Goal: Information Seeking & Learning: Learn about a topic

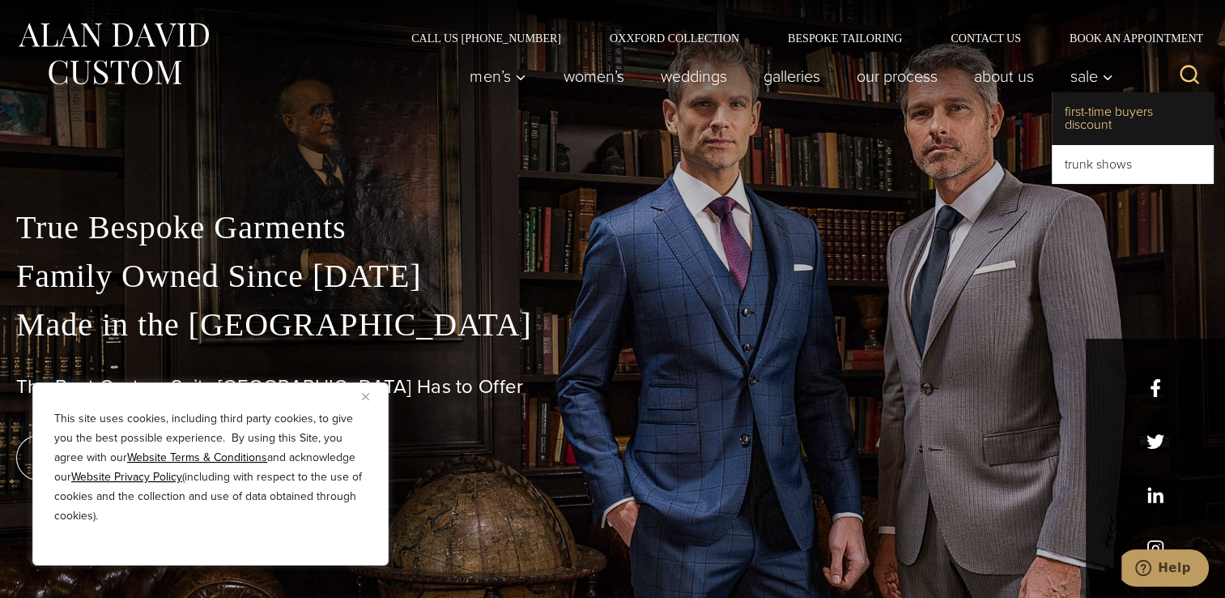
click at [1068, 126] on link "First-Time Buyers Discount" at bounding box center [1133, 118] width 162 height 52
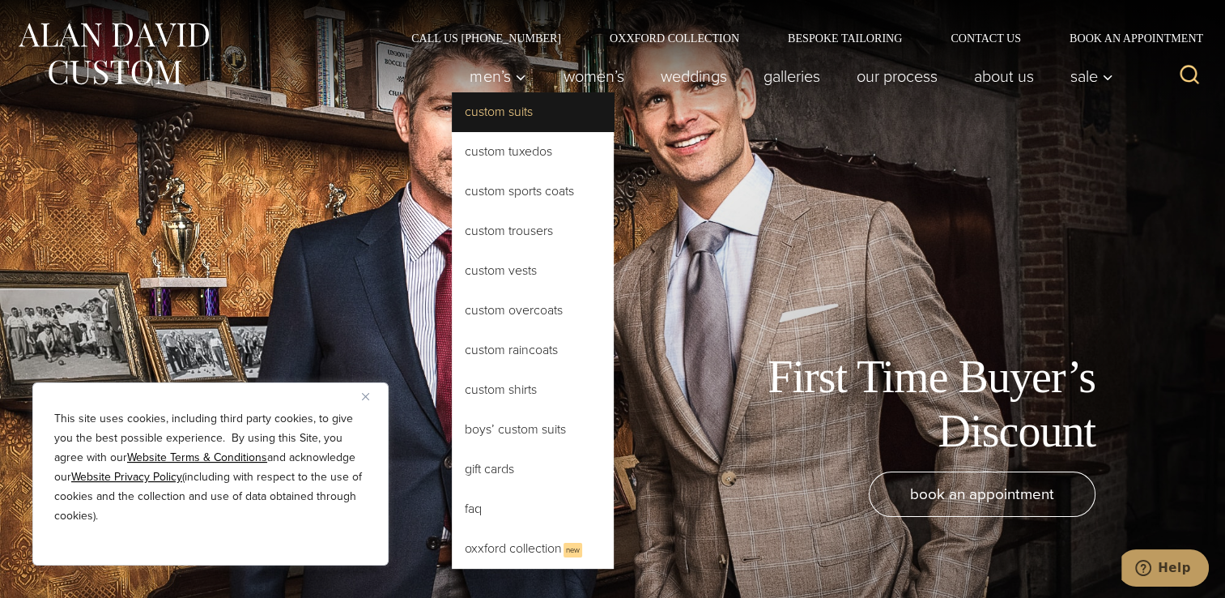
click at [492, 111] on link "Custom Suits" at bounding box center [533, 111] width 162 height 39
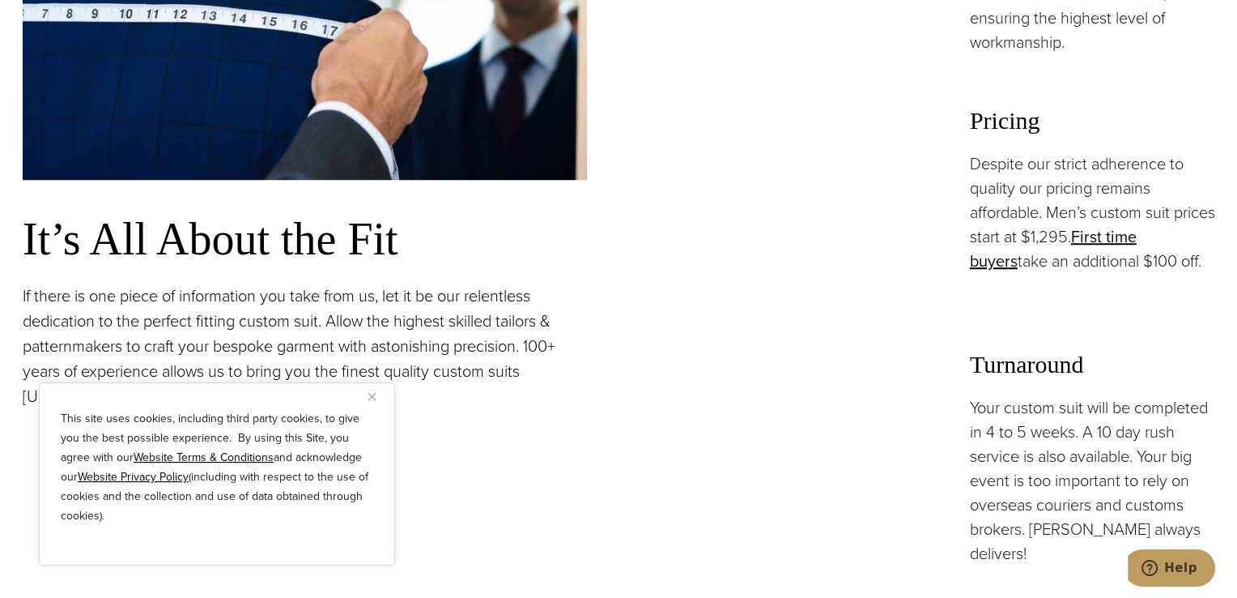
scroll to position [1289, 0]
